Goal: Task Accomplishment & Management: Manage account settings

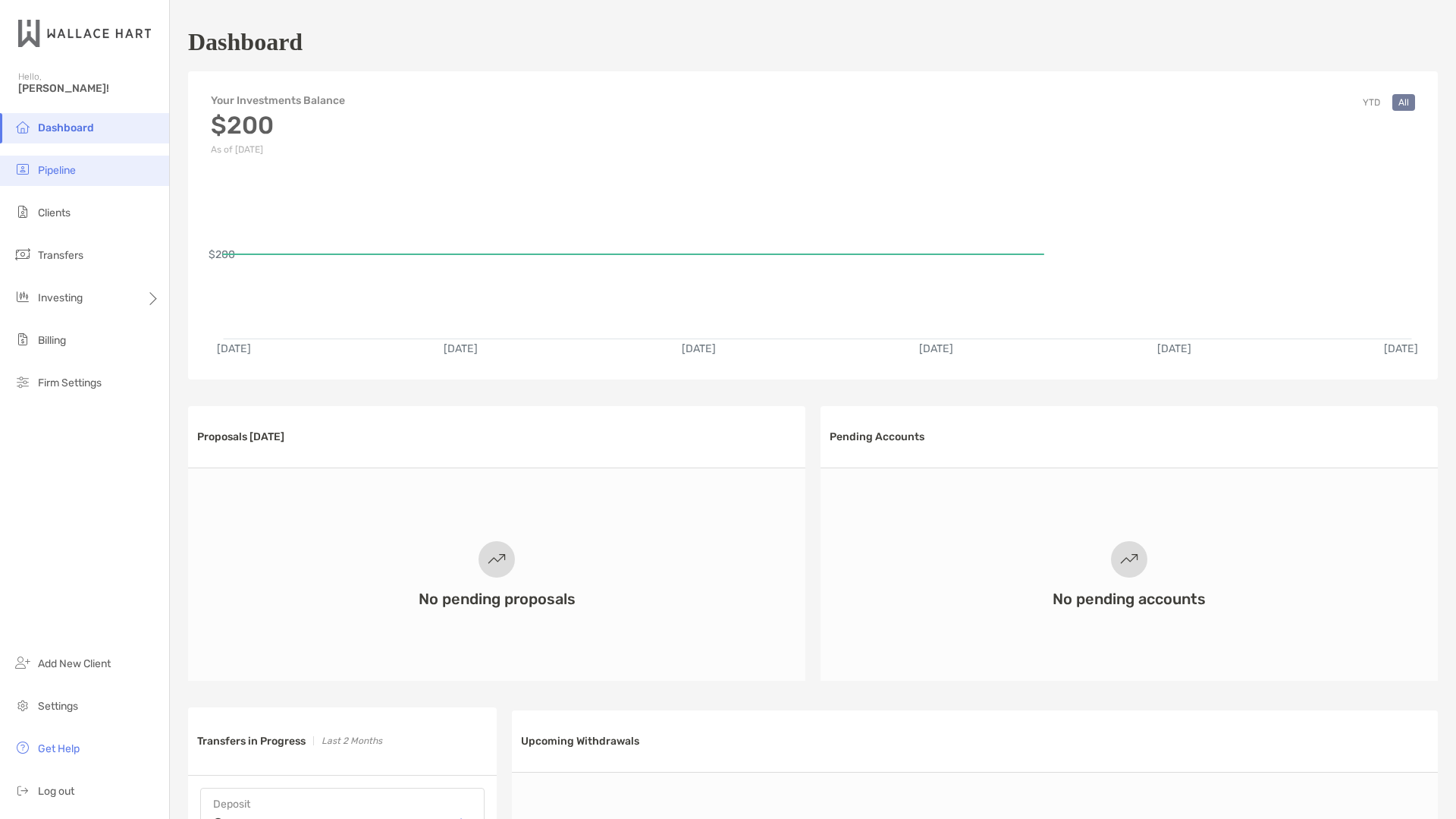
click at [60, 173] on span "Pipeline" at bounding box center [57, 169] width 38 height 13
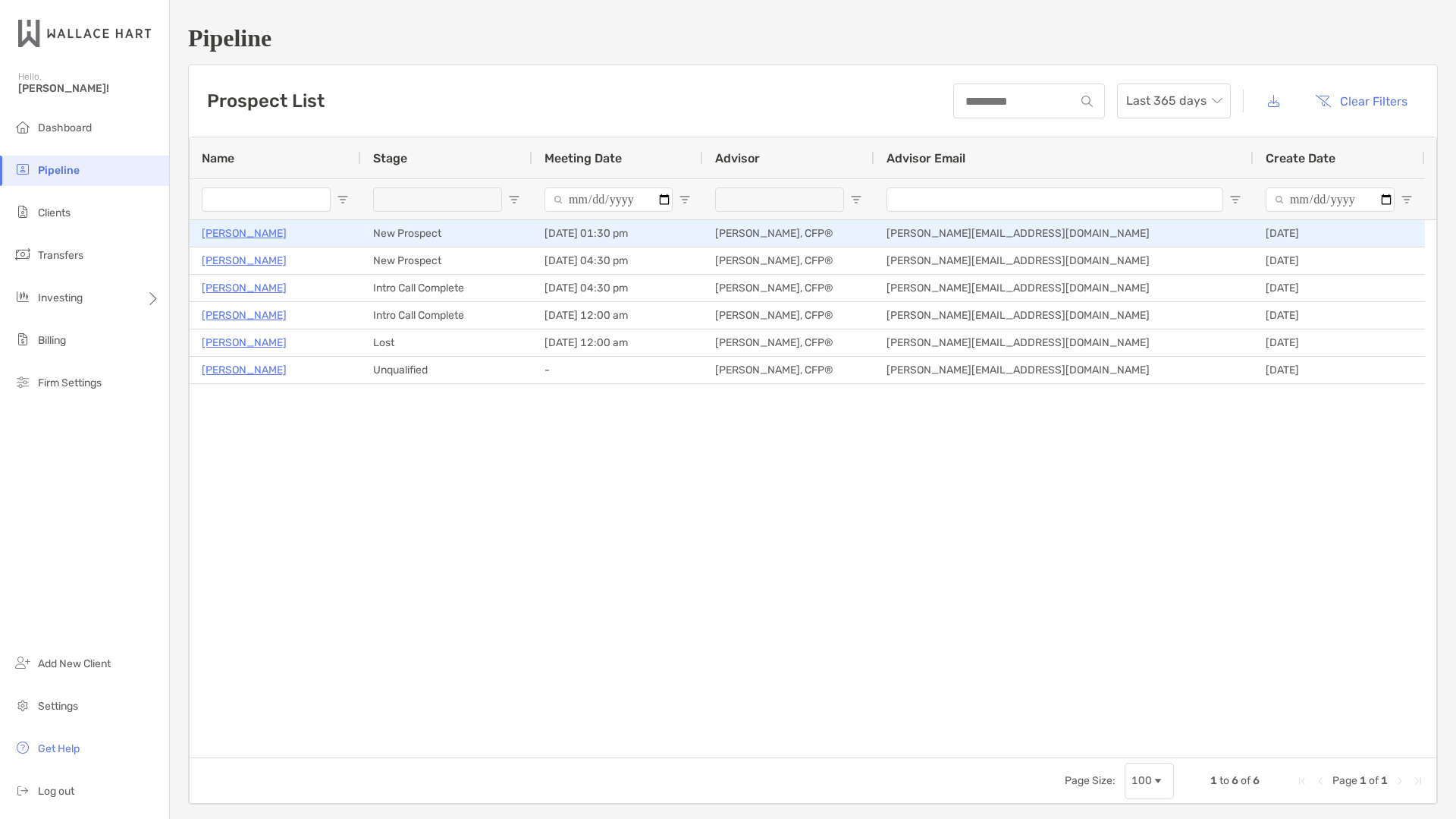
click at [253, 231] on p "[PERSON_NAME]" at bounding box center [244, 232] width 85 height 19
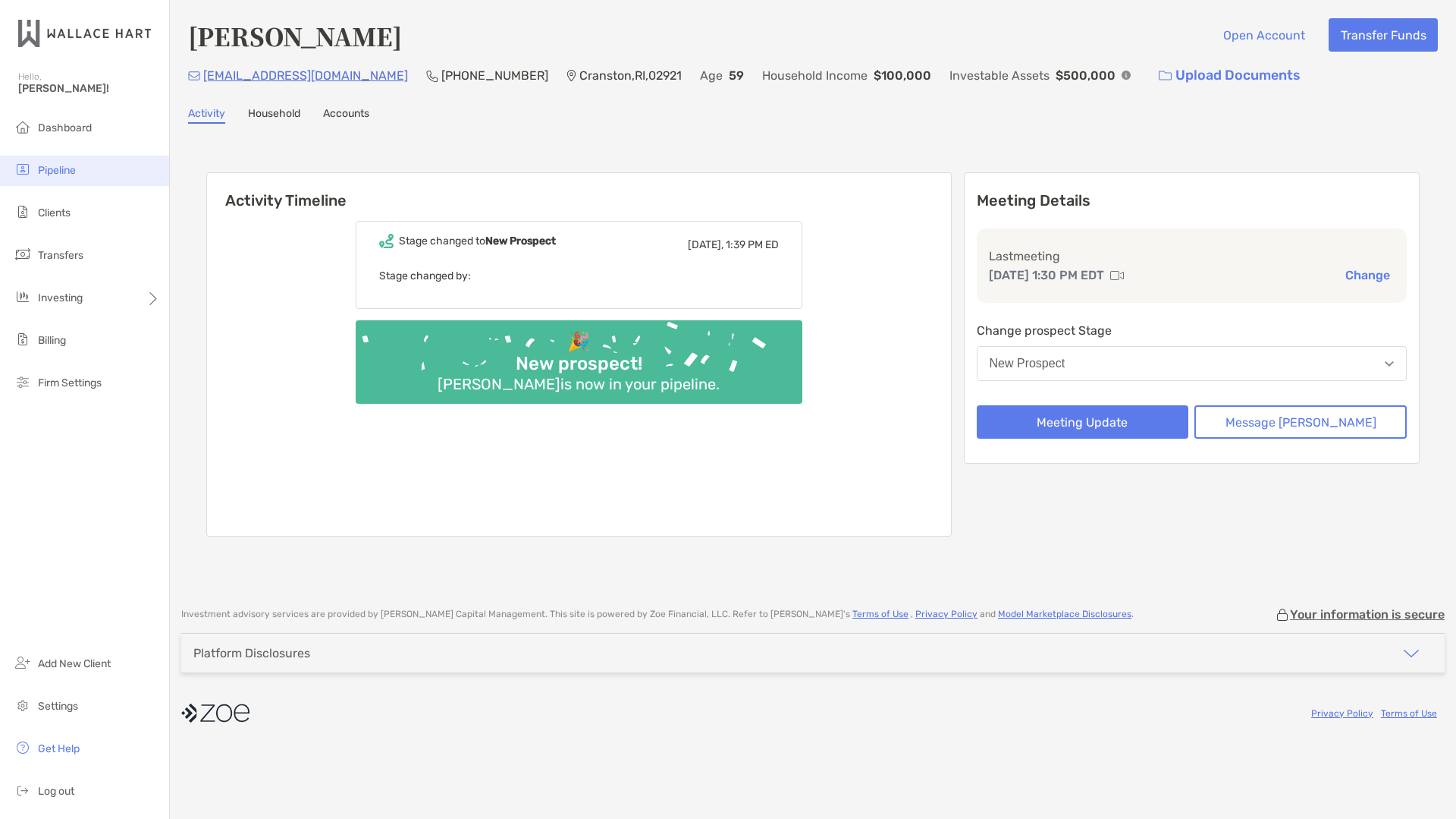
click at [71, 165] on span "Pipeline" at bounding box center [57, 169] width 38 height 13
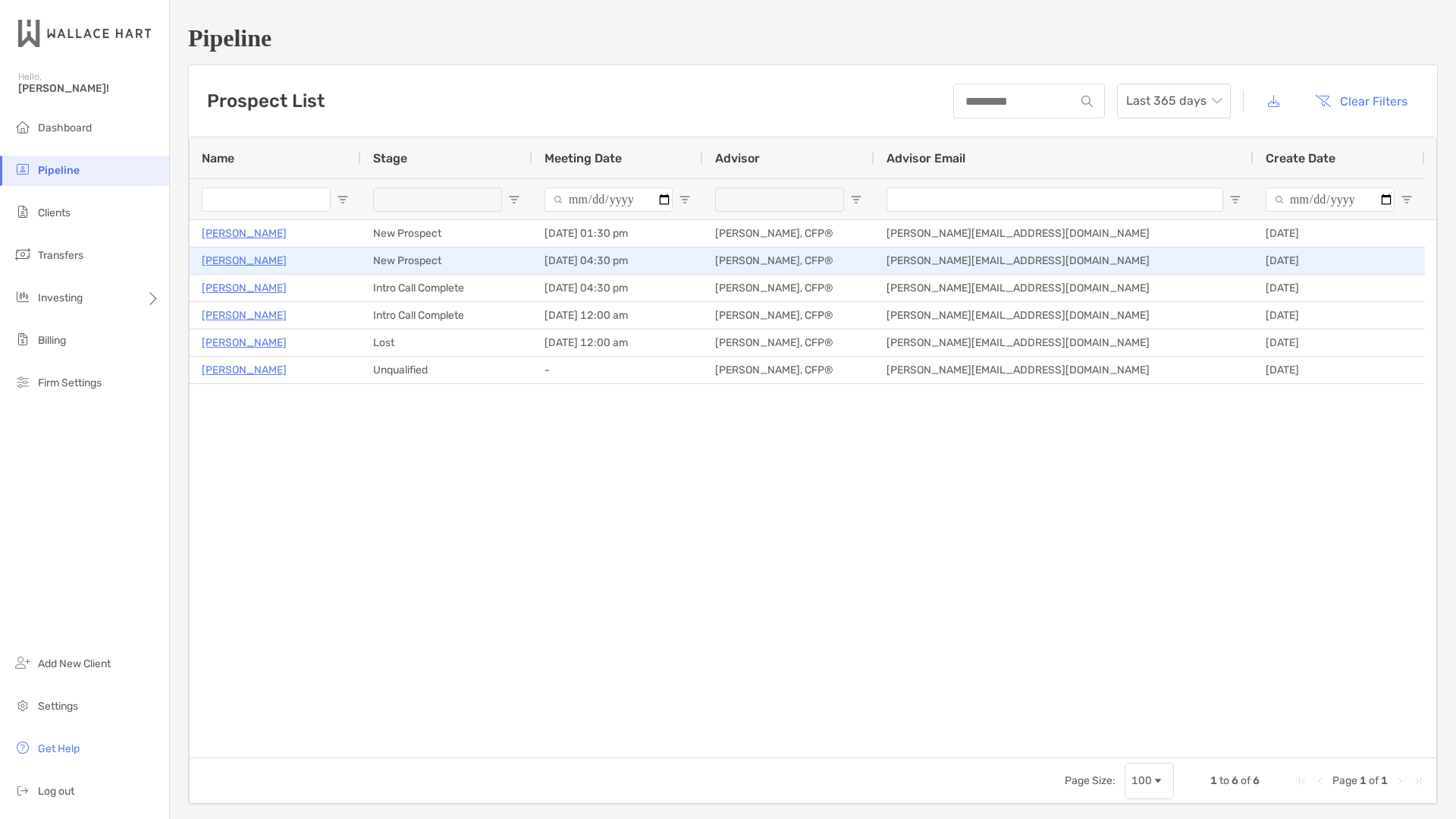
click at [241, 260] on p "[PERSON_NAME]" at bounding box center [244, 260] width 85 height 19
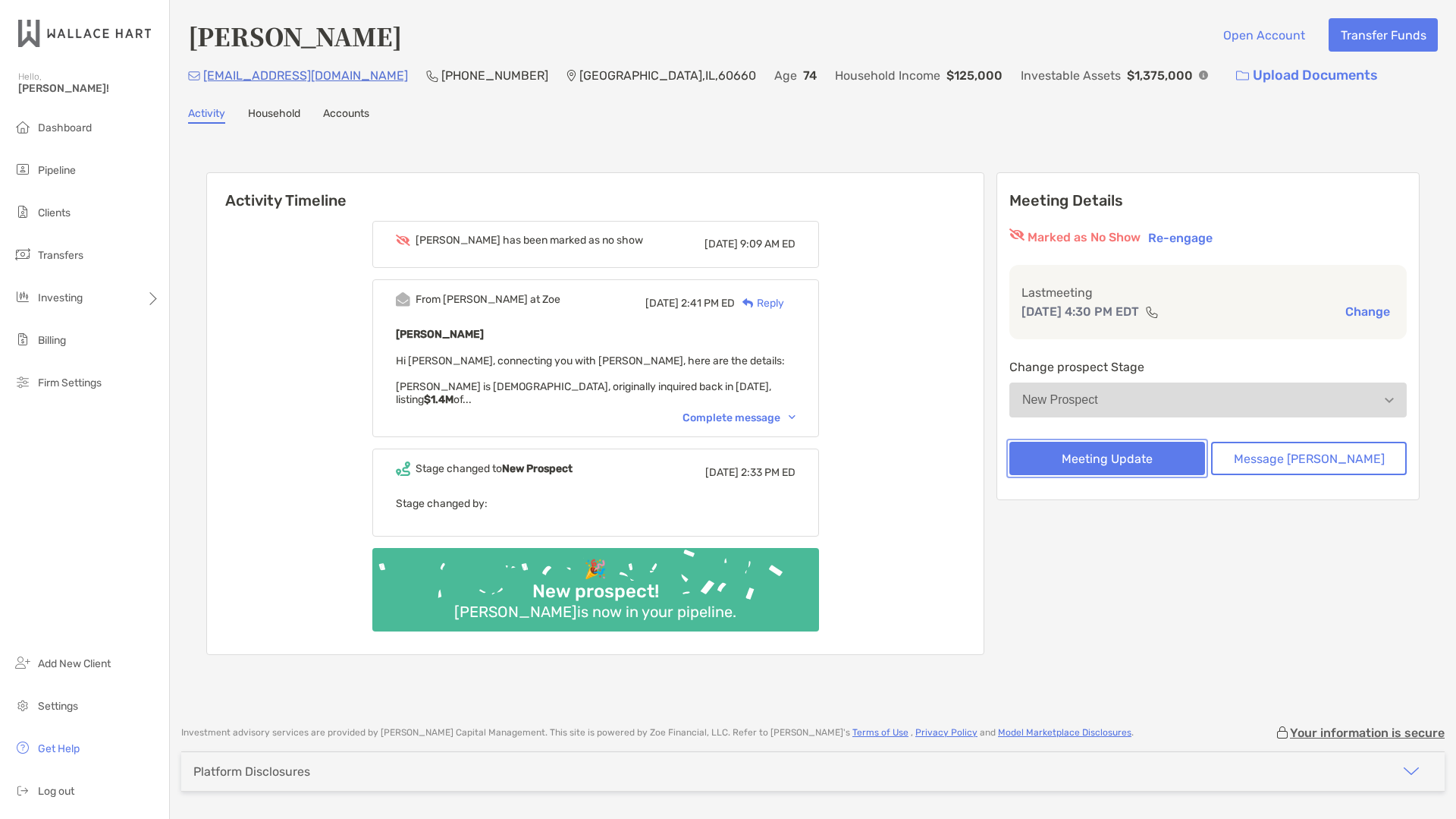
click at [1127, 458] on button "Meeting Update" at bounding box center [1107, 459] width 196 height 33
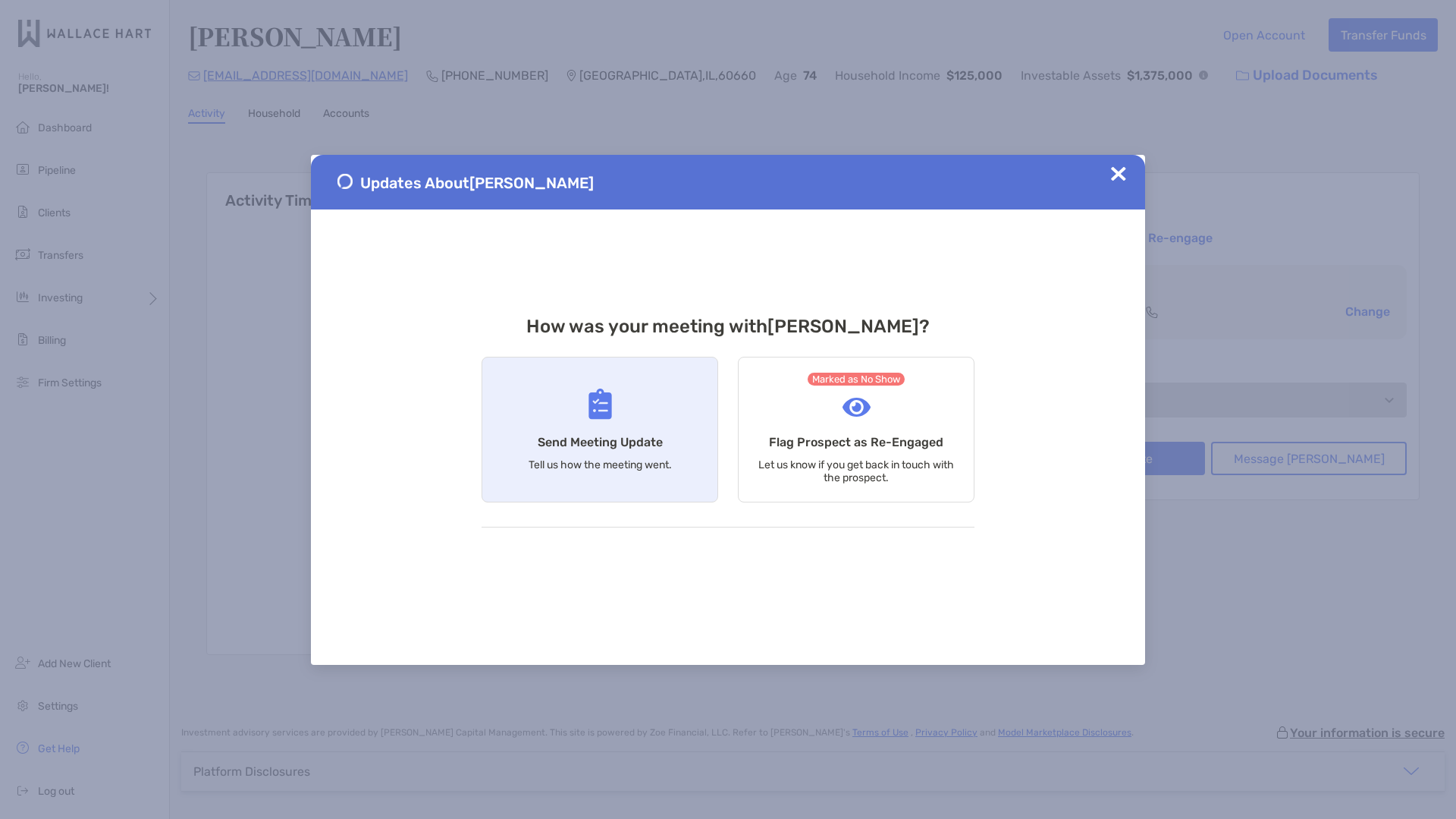
click at [627, 406] on div "Send Meeting Update Tell us how the meeting went." at bounding box center [599, 429] width 236 height 146
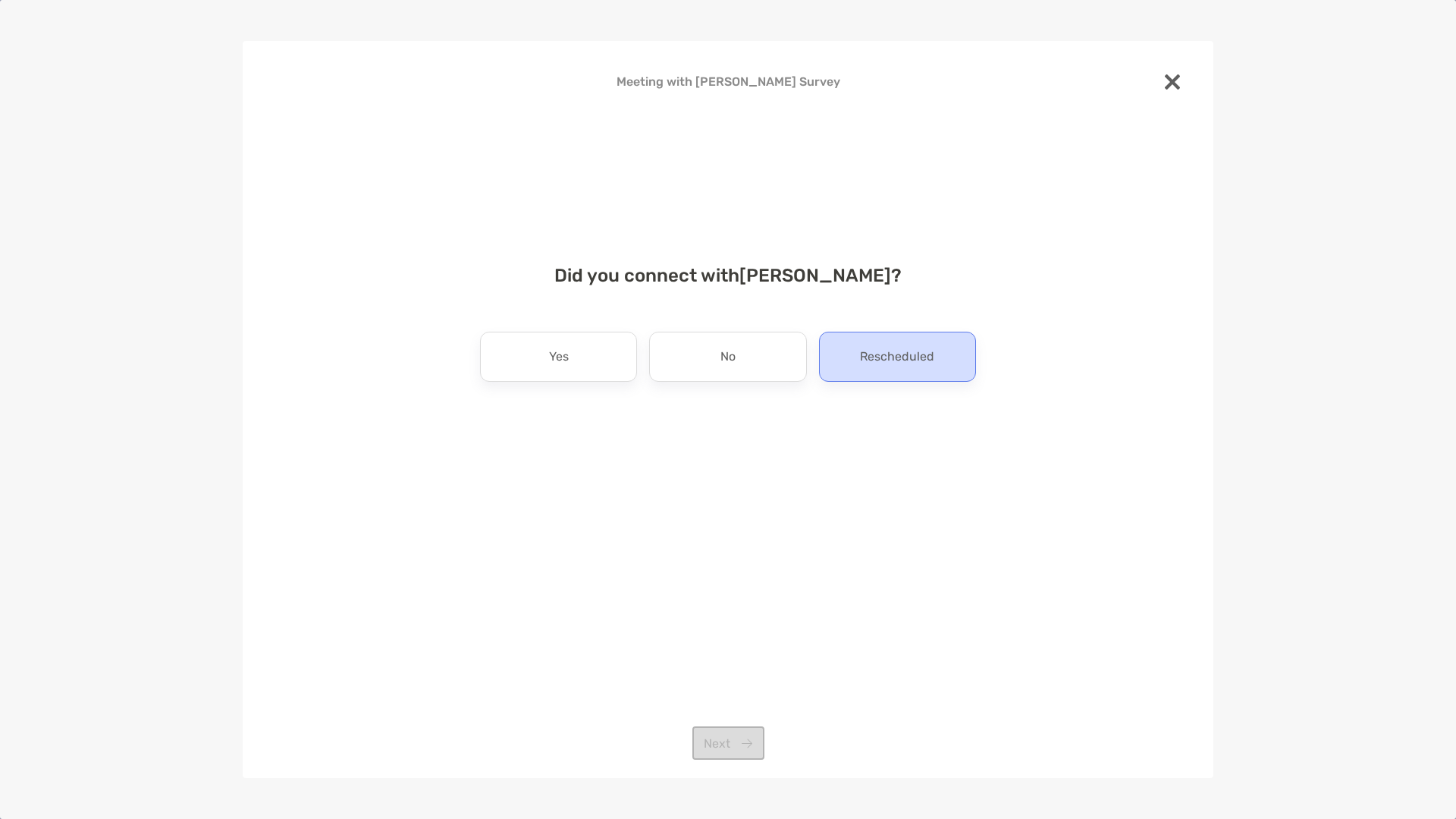
click at [858, 357] on div "Rescheduled" at bounding box center [897, 356] width 157 height 50
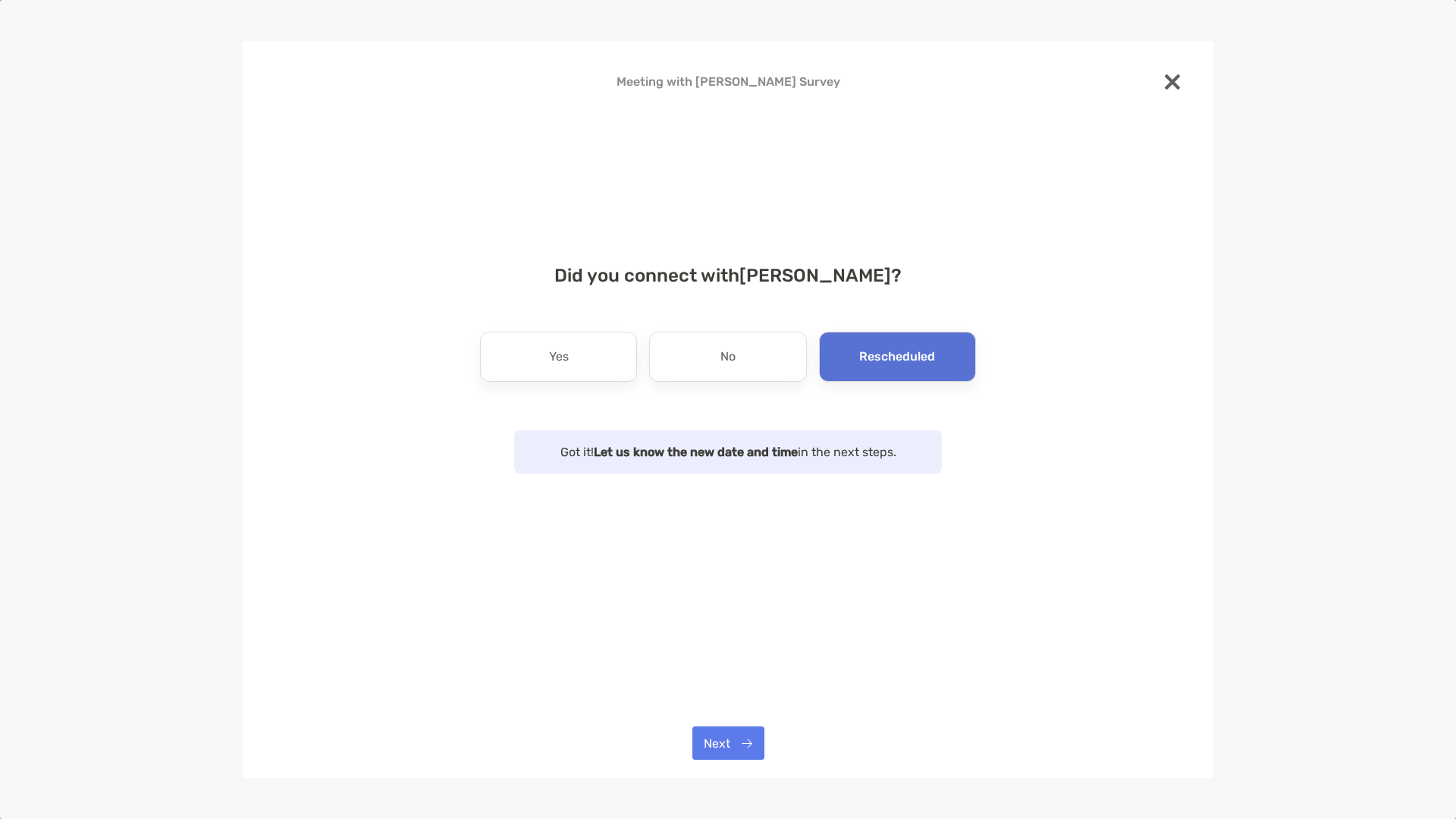
click at [1165, 86] on img at bounding box center [1172, 82] width 15 height 15
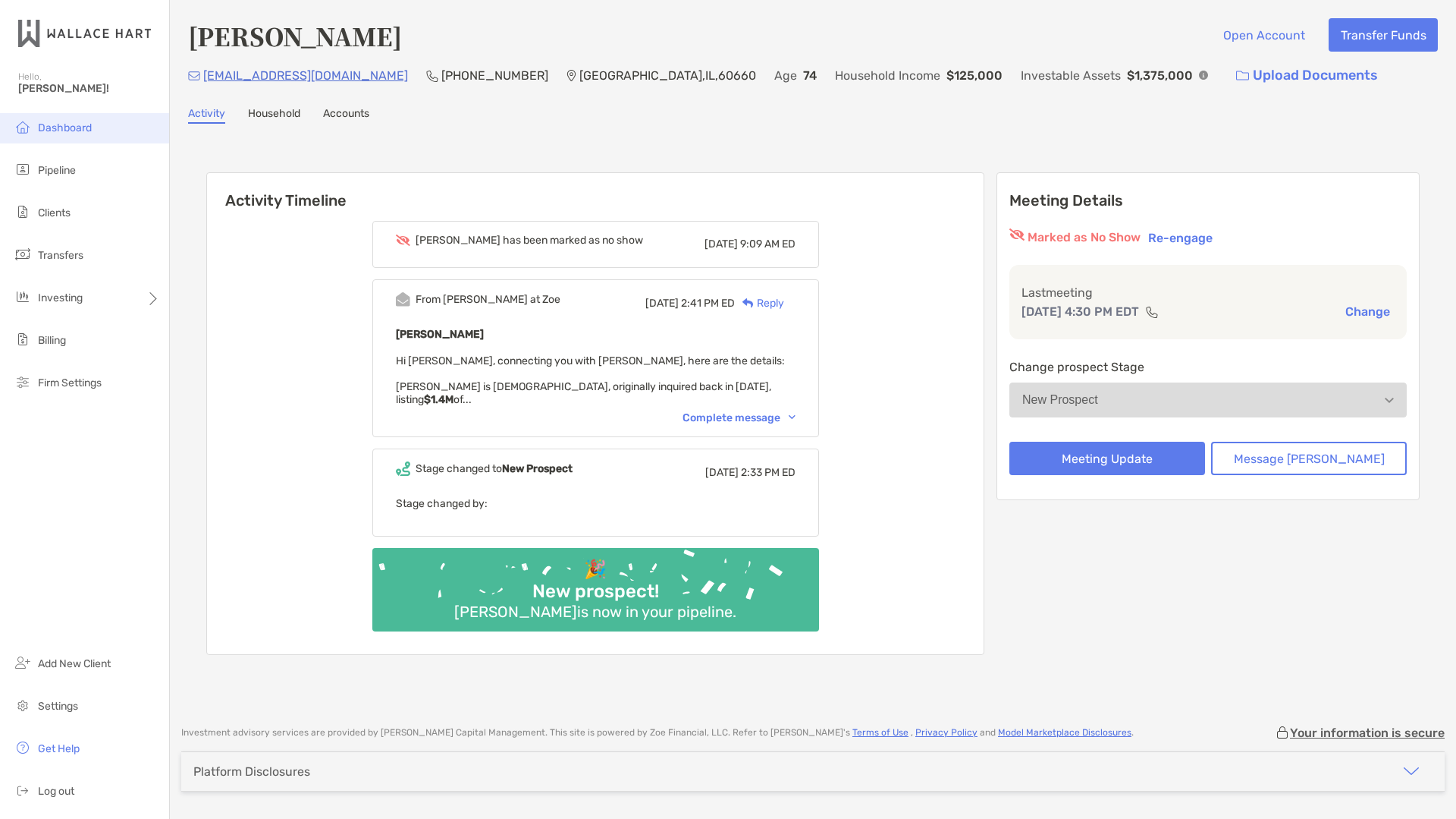
click at [59, 124] on span "Dashboard" at bounding box center [65, 127] width 54 height 13
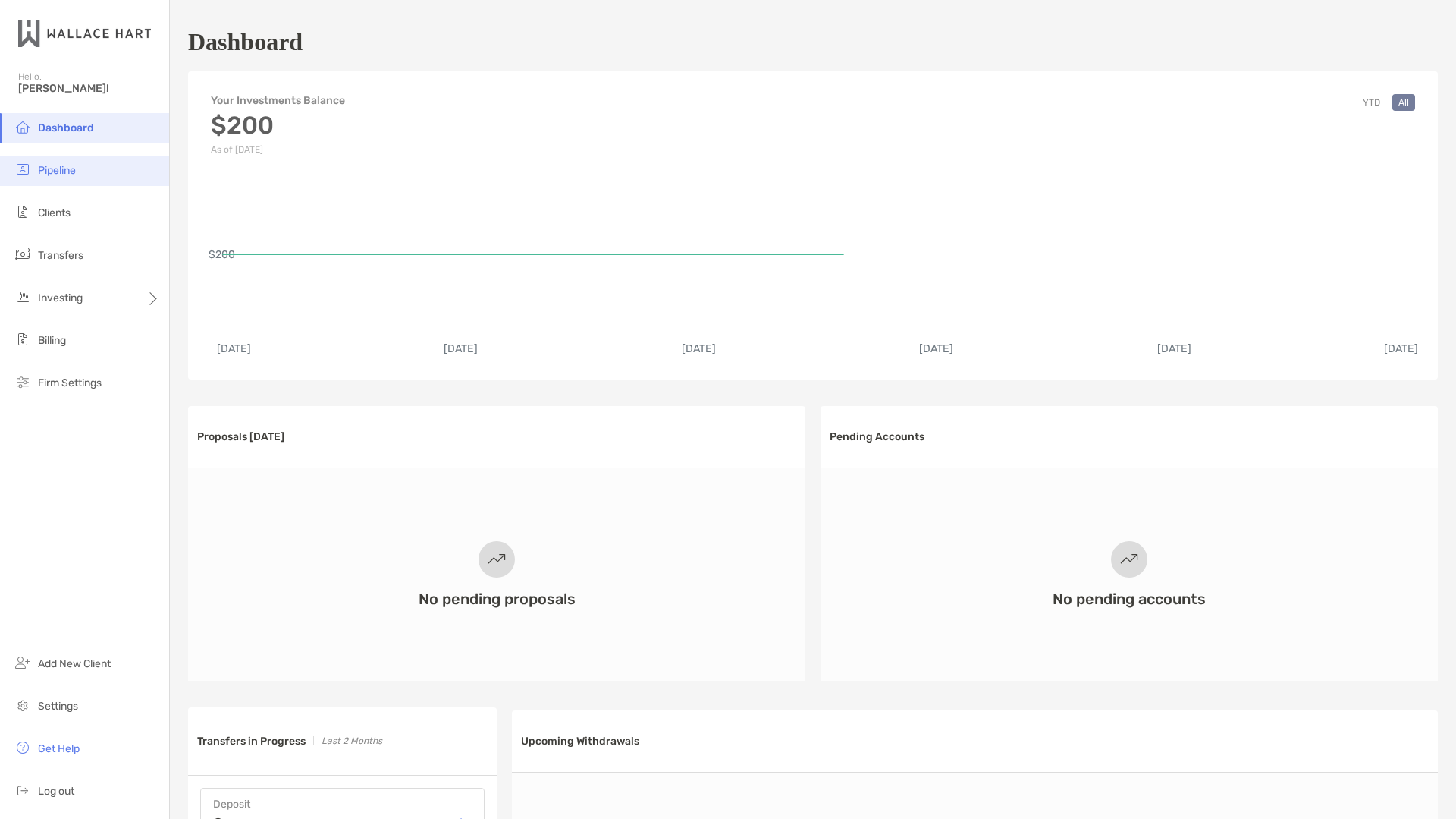
click at [56, 163] on li "Pipeline" at bounding box center [85, 170] width 169 height 31
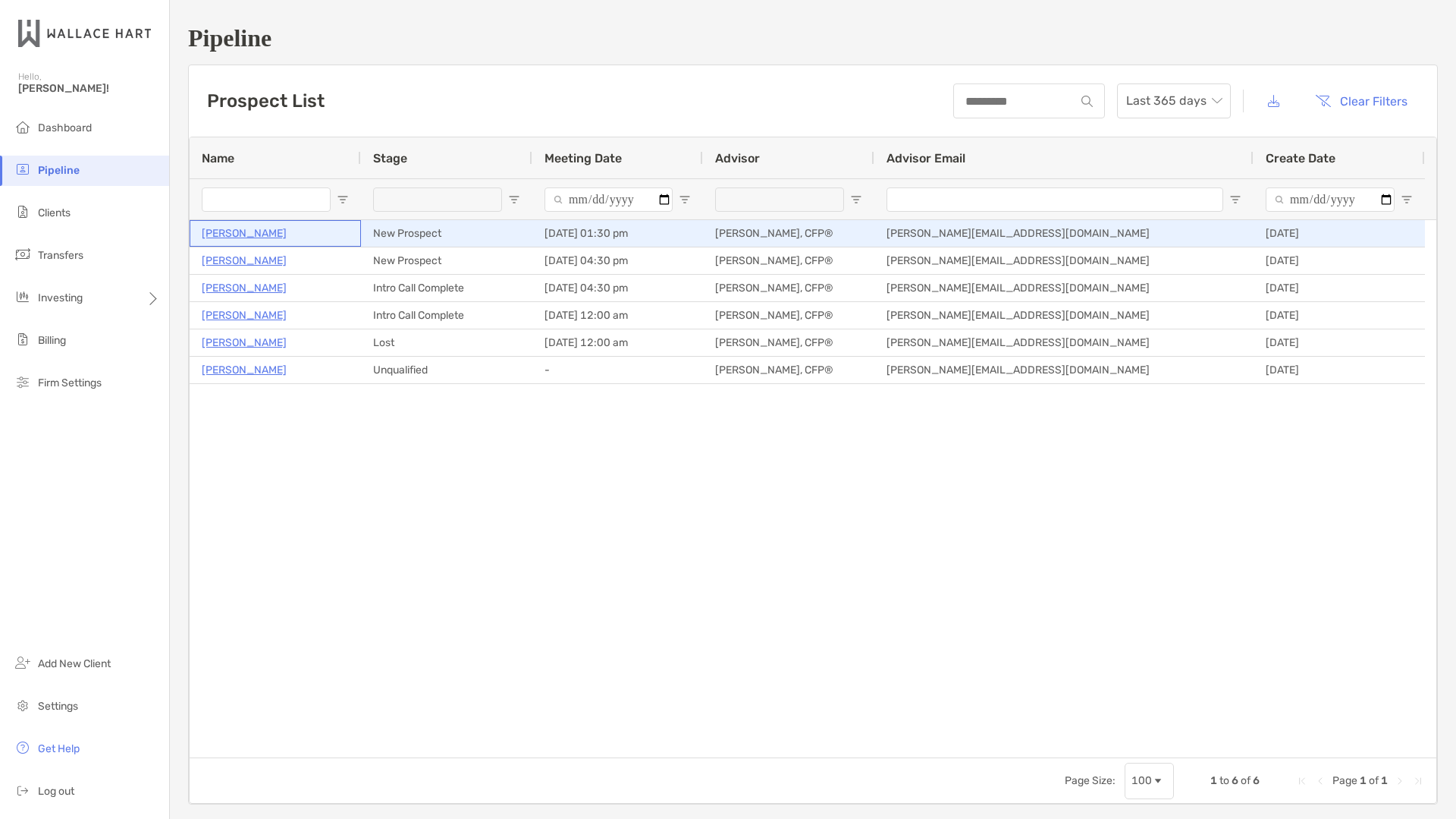
click at [251, 233] on p "[PERSON_NAME]" at bounding box center [244, 232] width 85 height 19
